Goal: Check status: Check status

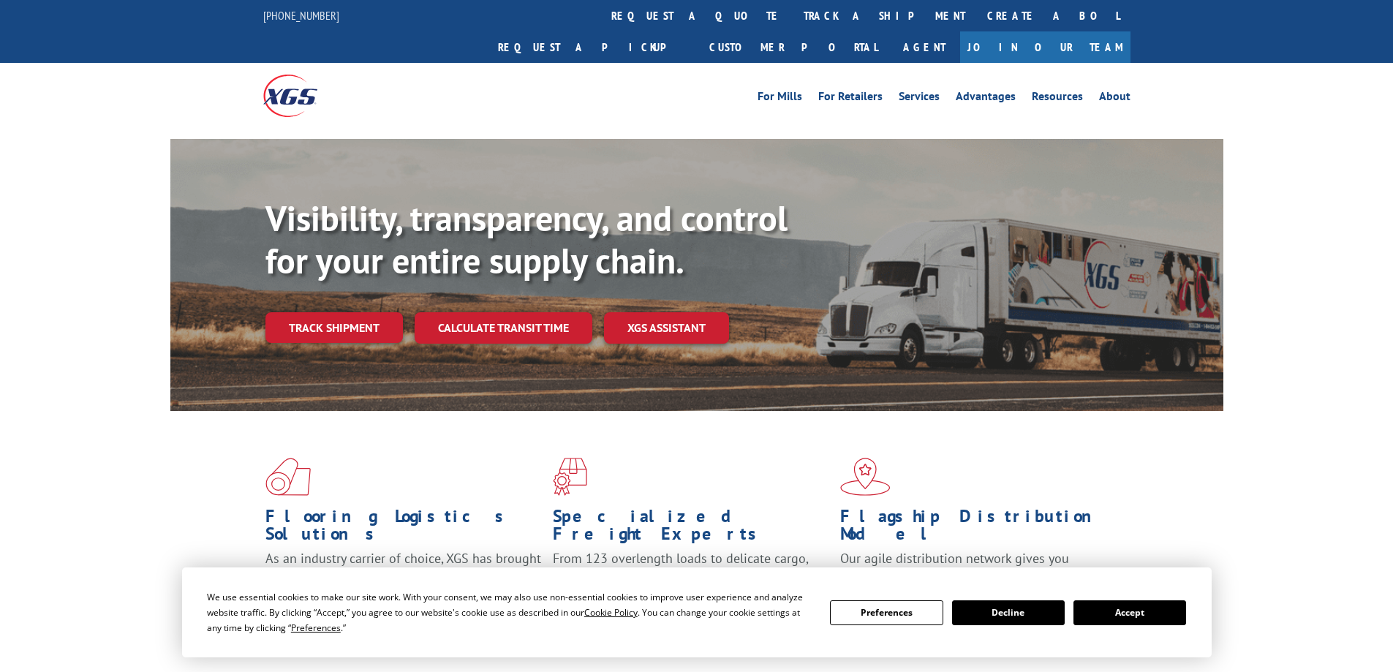
click at [1123, 616] on button "Accept" at bounding box center [1129, 612] width 113 height 25
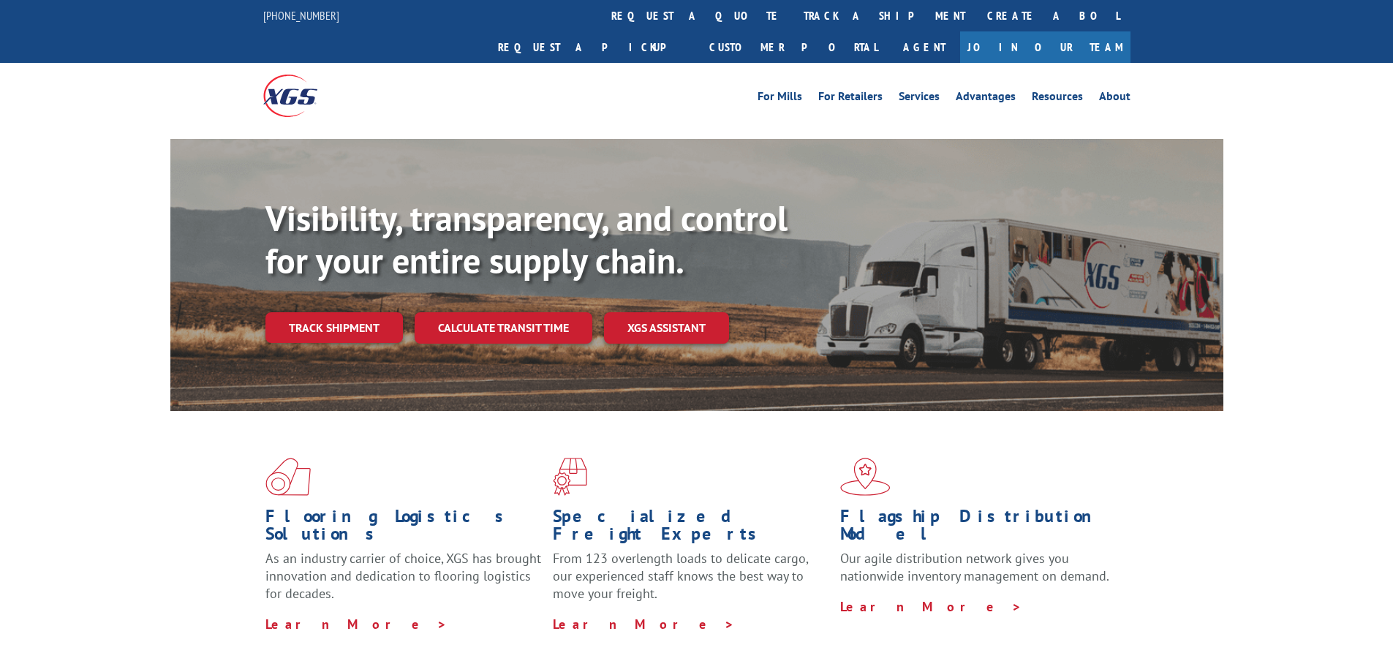
click at [1367, 451] on div "Flooring Logistics Solutions As an industry carrier of choice, XGS has brought …" at bounding box center [696, 558] width 1393 height 294
click at [792, 23] on link "track a shipment" at bounding box center [883, 15] width 183 height 31
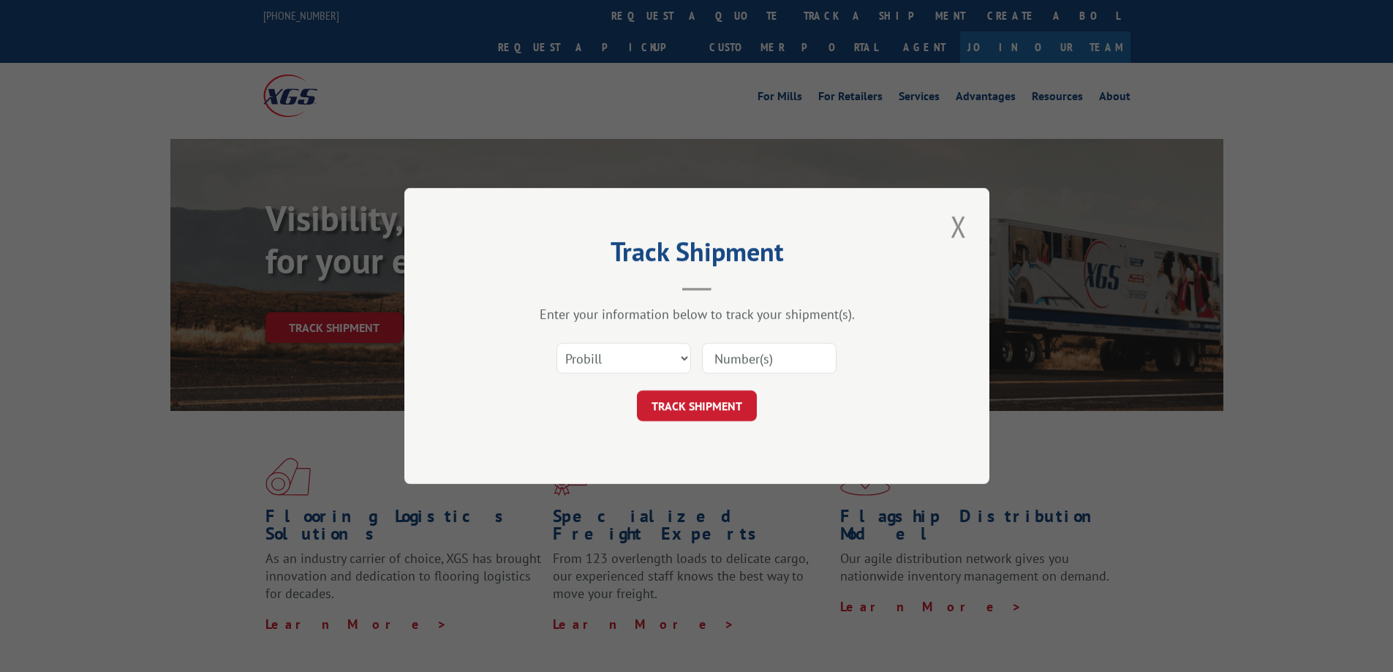
click at [758, 368] on input at bounding box center [769, 358] width 135 height 31
type input "136629*69"
click button "TRACK SHIPMENT" at bounding box center [697, 405] width 120 height 31
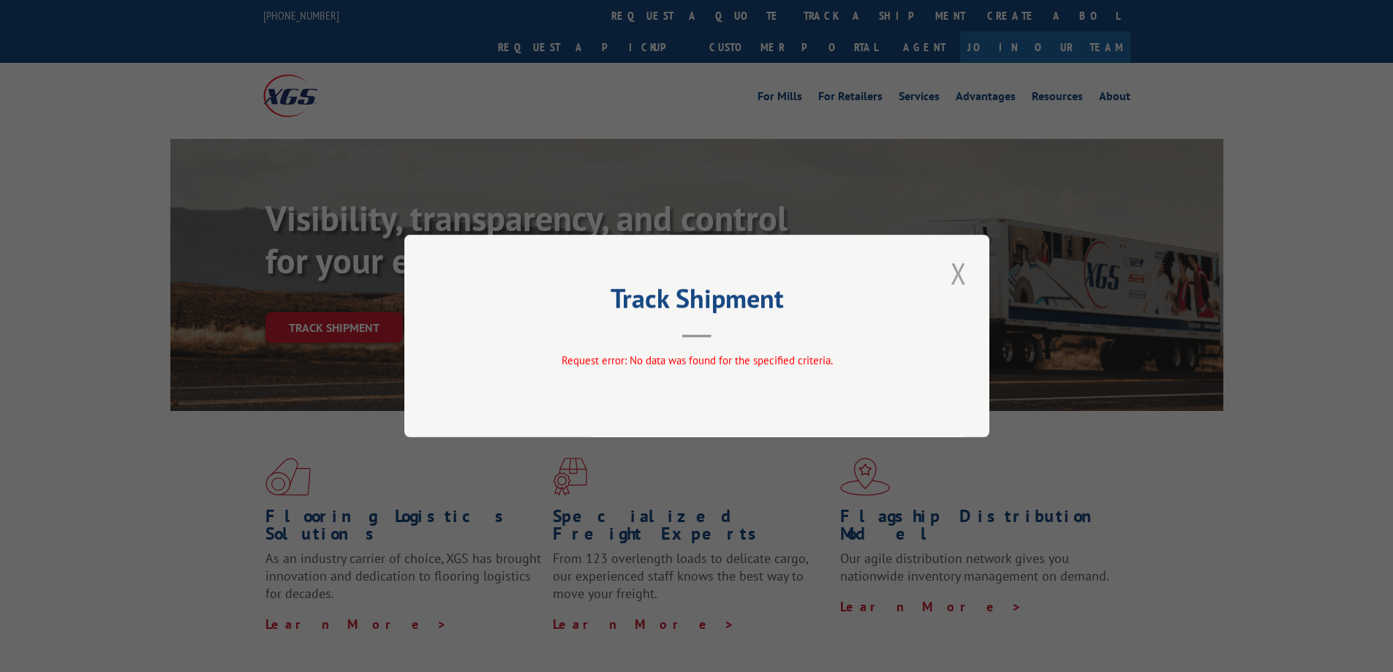
click at [957, 271] on button "Close modal" at bounding box center [958, 273] width 25 height 40
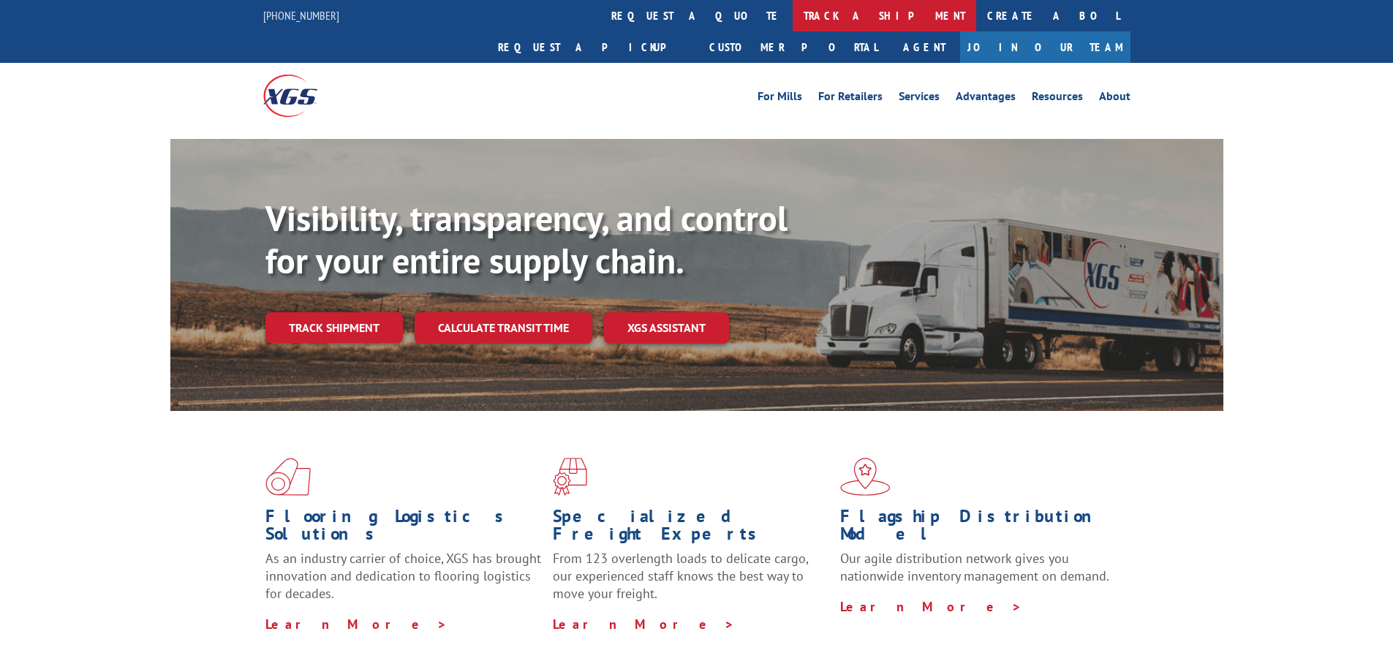
click at [792, 12] on link "track a shipment" at bounding box center [883, 15] width 183 height 31
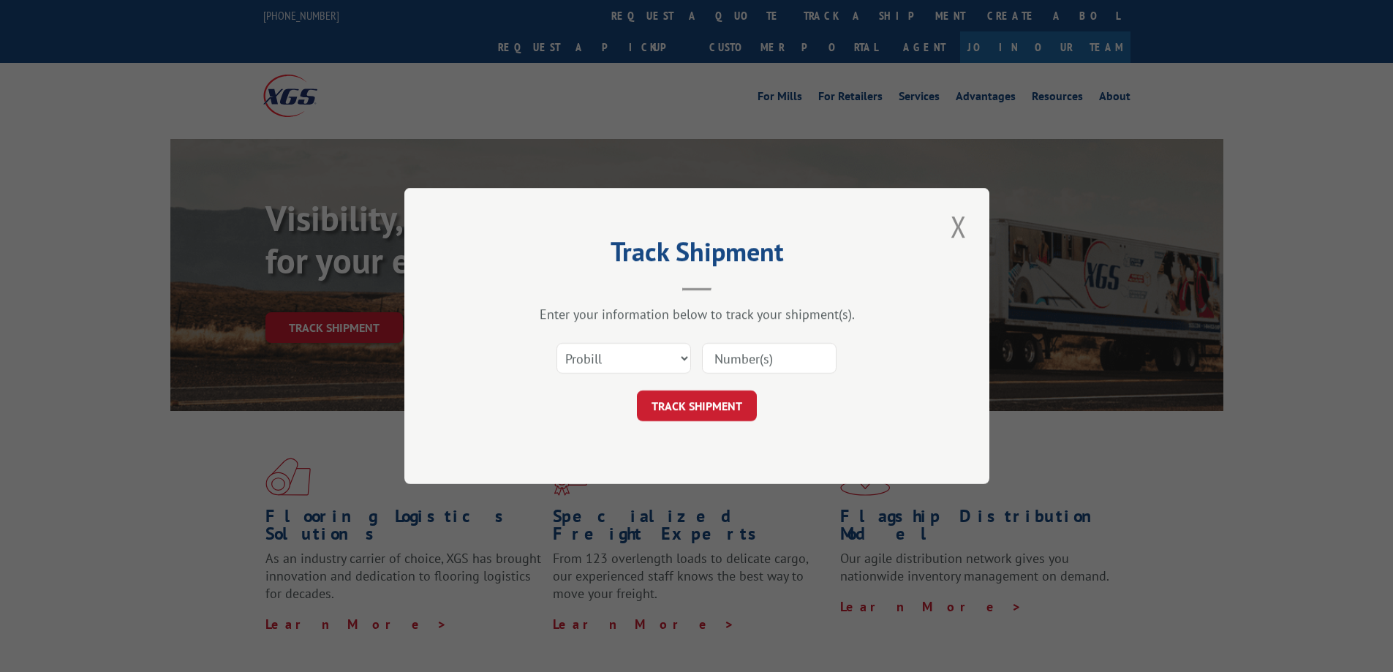
drag, startPoint x: 774, startPoint y: 360, endPoint x: 860, endPoint y: 370, distance: 86.9
click at [774, 360] on input at bounding box center [769, 358] width 135 height 31
type input "13662969"
click at [701, 398] on button "TRACK SHIPMENT" at bounding box center [697, 405] width 120 height 31
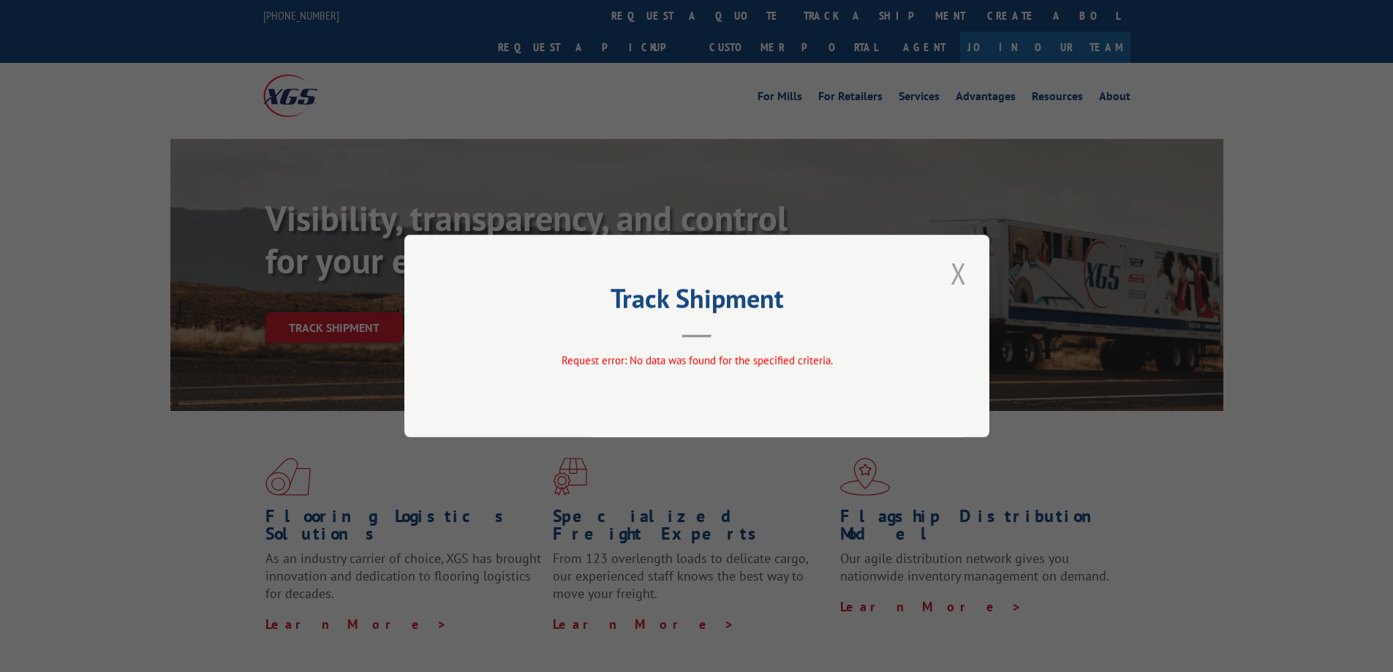
click at [956, 279] on button "Close modal" at bounding box center [958, 273] width 25 height 40
